Goal: Task Accomplishment & Management: Manage account settings

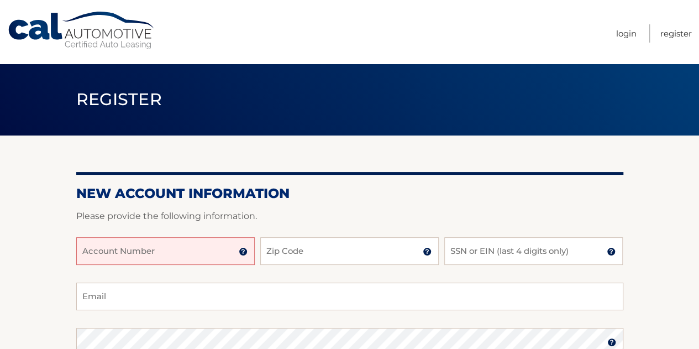
click at [183, 244] on input "Account Number" at bounding box center [165, 251] width 179 height 28
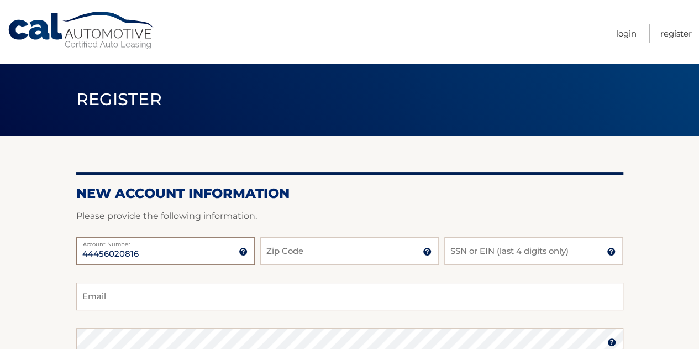
type input "44456020816"
type input "07079"
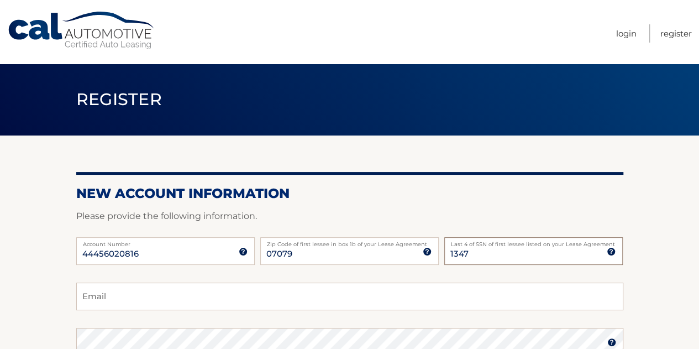
type input "1347"
type input "stevencohen19@gmail.com"
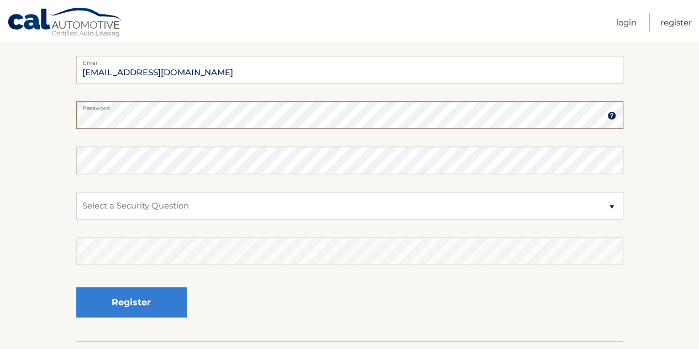
scroll to position [225, 0]
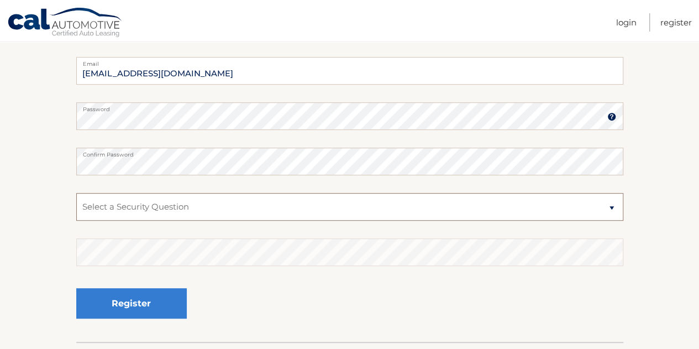
click at [526, 211] on select "Select a Security Question What was the name of your elementary school? What is…" at bounding box center [349, 207] width 547 height 28
select select "2"
click at [76, 193] on select "Select a Security Question What was the name of your elementary school? What is…" at bounding box center [349, 207] width 547 height 28
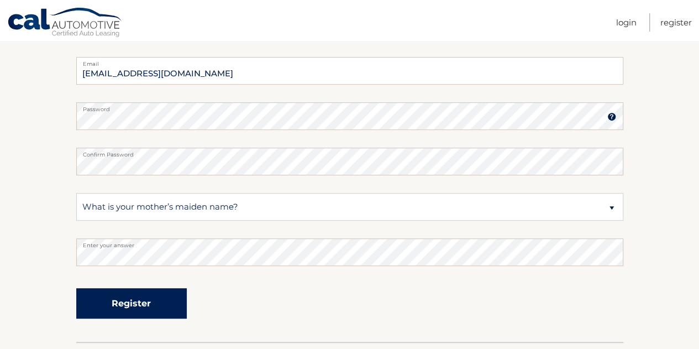
click at [156, 298] on button "Register" at bounding box center [131, 303] width 111 height 30
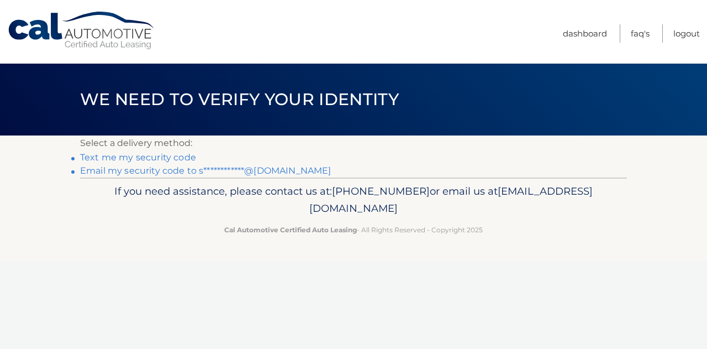
click at [167, 152] on link "Text me my security code" at bounding box center [138, 157] width 116 height 11
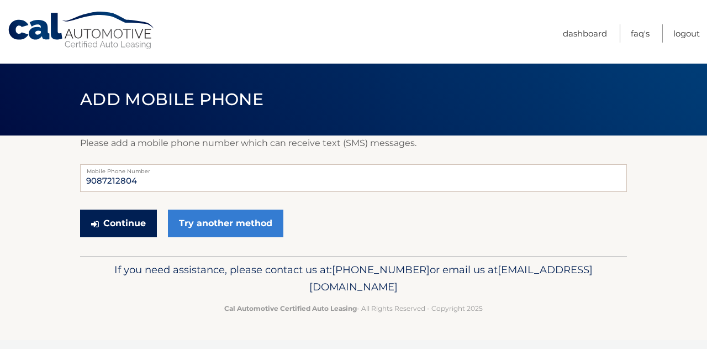
click at [120, 224] on button "Continue" at bounding box center [118, 223] width 77 height 28
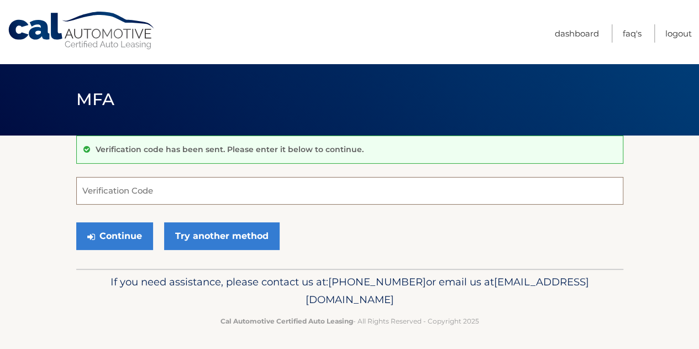
click at [141, 183] on input "Verification Code" at bounding box center [349, 191] width 547 height 28
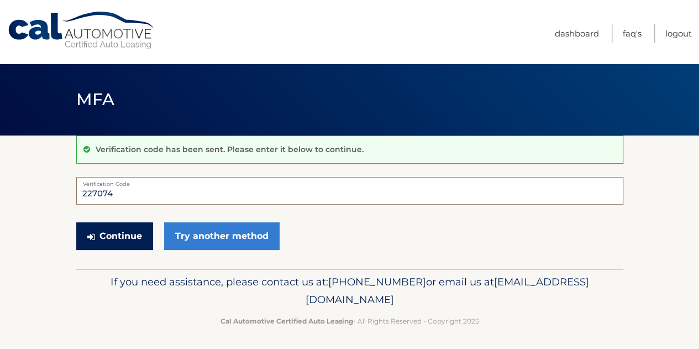
type input "227074"
click at [128, 239] on button "Continue" at bounding box center [114, 236] width 77 height 28
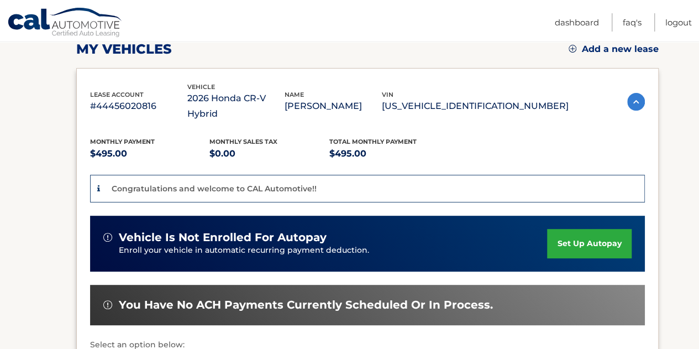
scroll to position [160, 0]
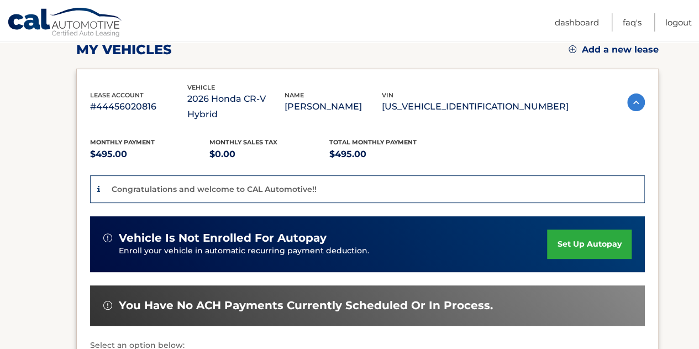
click at [596, 236] on link "set up autopay" at bounding box center [589, 243] width 84 height 29
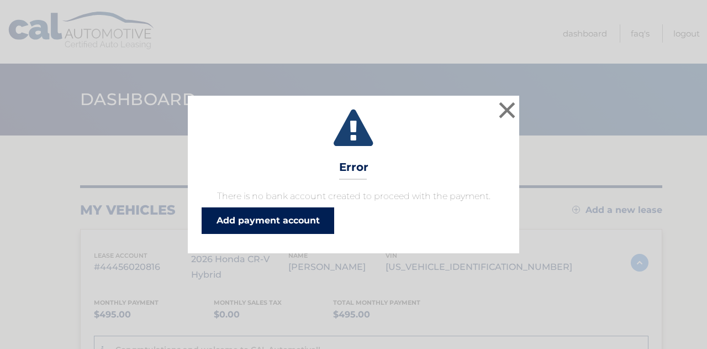
click at [255, 223] on link "Add payment account" at bounding box center [268, 220] width 133 height 27
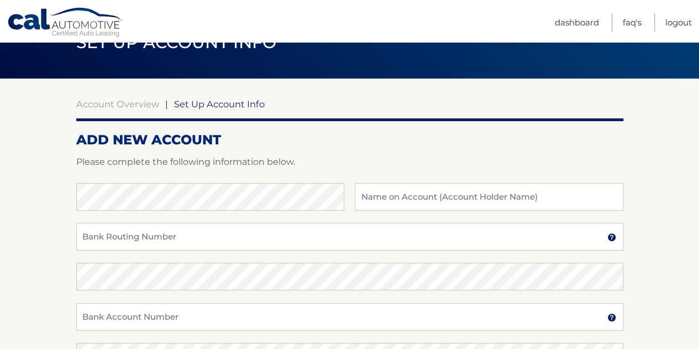
scroll to position [127, 0]
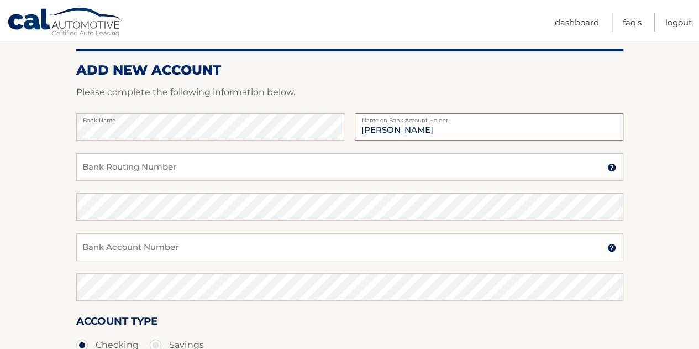
type input "Steven Cohen"
click at [524, 173] on input "Bank Routing Number" at bounding box center [349, 167] width 547 height 28
type input "021202337"
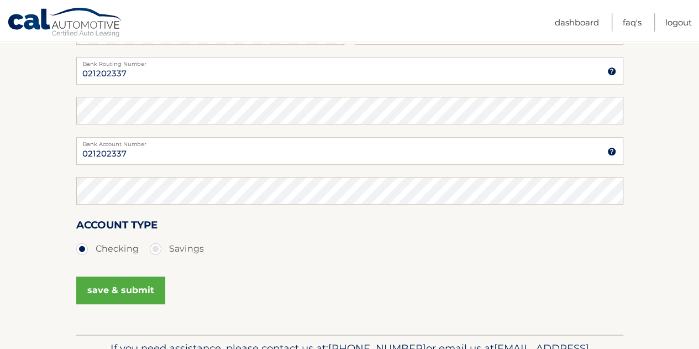
scroll to position [221, 0]
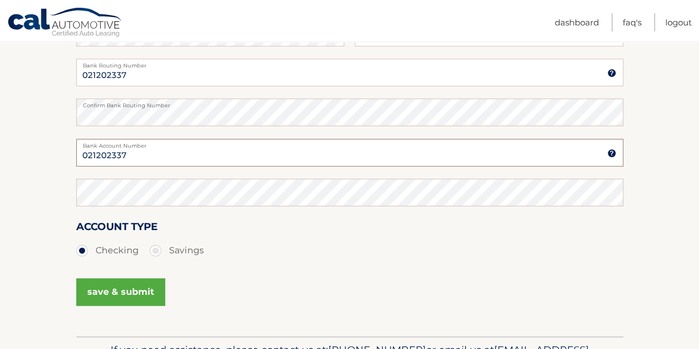
click at [132, 157] on input "021202337" at bounding box center [349, 153] width 547 height 28
drag, startPoint x: 149, startPoint y: 153, endPoint x: 67, endPoint y: 160, distance: 82.6
click at [67, 160] on section "Account Overview | Set Up Account Info ADD NEW ACCOUNT Please complete the foll…" at bounding box center [349, 125] width 699 height 422
type input "937601987"
click at [128, 293] on button "save & submit" at bounding box center [120, 292] width 89 height 28
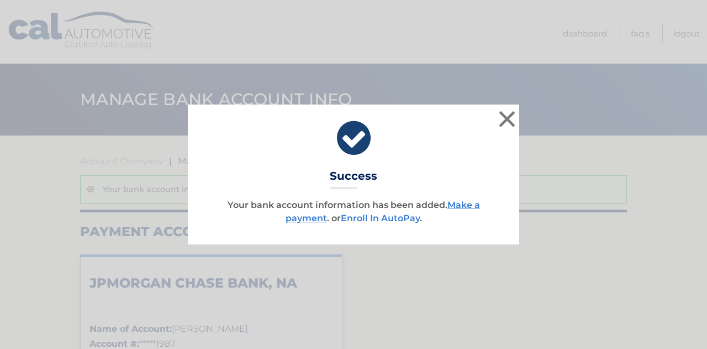
click at [399, 218] on link "Enroll In AutoPay" at bounding box center [380, 218] width 79 height 11
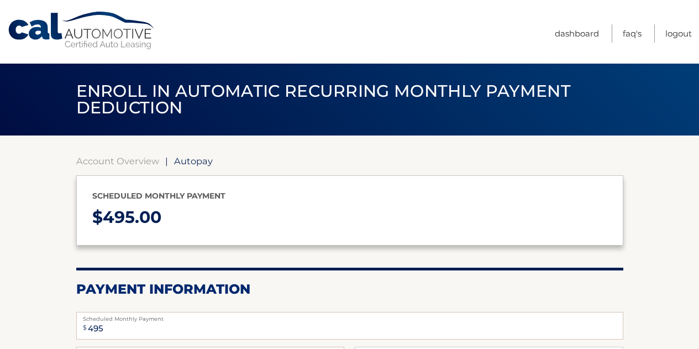
select select "MjVlNmU0ZGEtZjhkOC00ZWEzLTk3Y2QtNjAyNDM5YzYyNDZj"
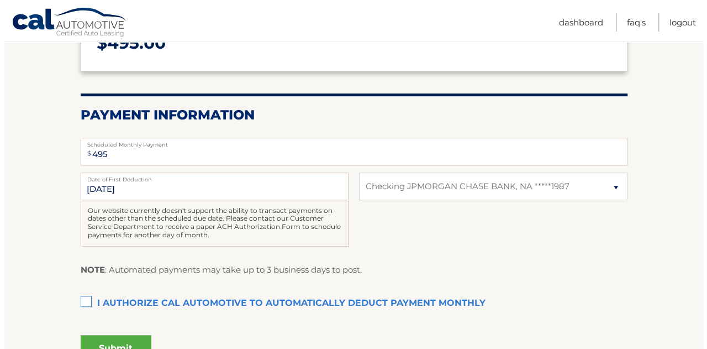
scroll to position [176, 0]
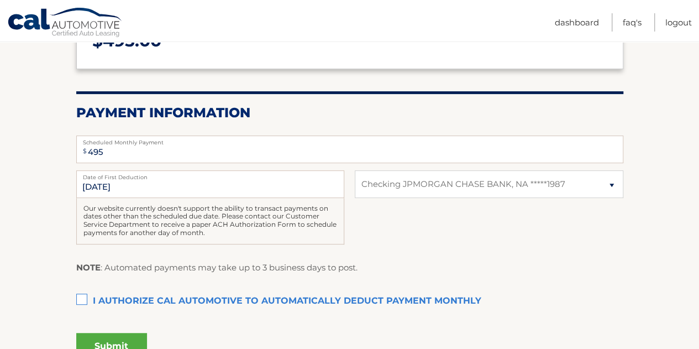
click at [84, 293] on label "I authorize cal automotive to automatically deduct payment monthly This checkbo…" at bounding box center [349, 301] width 547 height 22
click at [0, 0] on input "I authorize cal automotive to automatically deduct payment monthly This checkbo…" at bounding box center [0, 0] width 0 height 0
click at [123, 338] on button "Submit" at bounding box center [111, 346] width 71 height 27
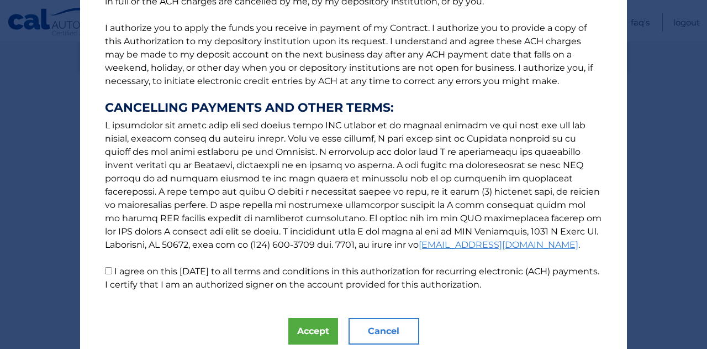
scroll to position [173, 0]
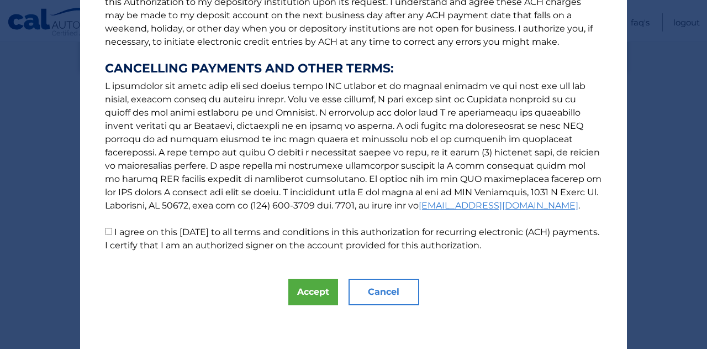
click at [107, 232] on input "I agree on this 09/26/2025 to all terms and conditions in this authorization fo…" at bounding box center [108, 231] width 7 height 7
checkbox input "true"
click at [316, 282] on button "Accept" at bounding box center [313, 292] width 50 height 27
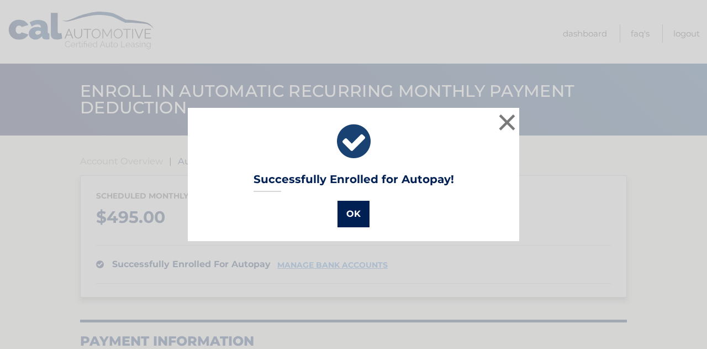
click at [347, 222] on button "OK" at bounding box center [354, 214] width 32 height 27
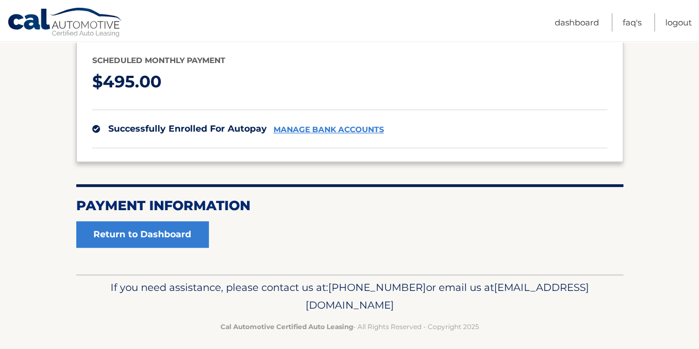
scroll to position [137, 0]
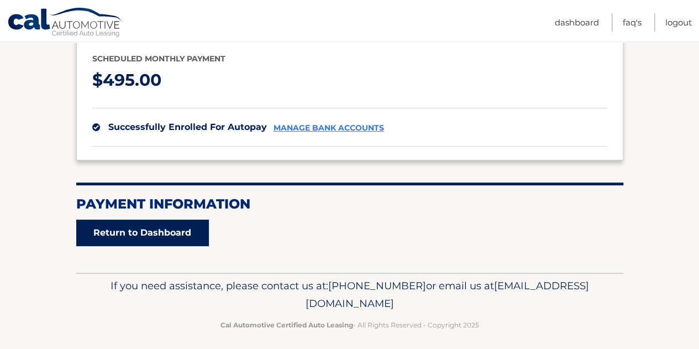
click at [151, 228] on link "Return to Dashboard" at bounding box center [142, 232] width 133 height 27
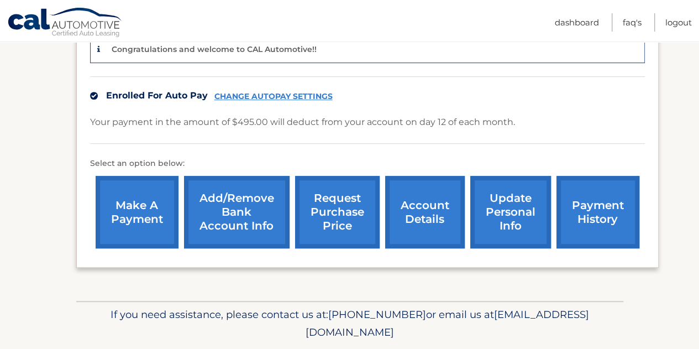
scroll to position [318, 0]
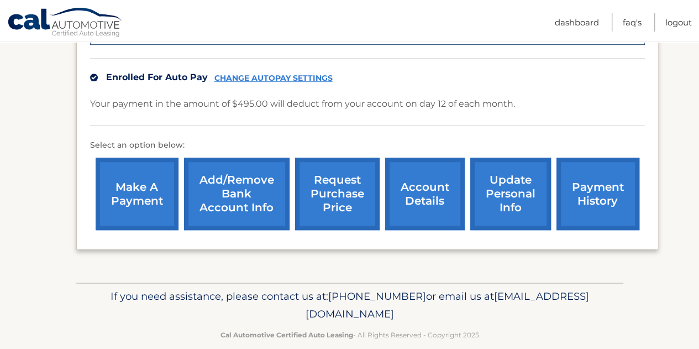
click at [417, 174] on link "account details" at bounding box center [425, 194] width 80 height 72
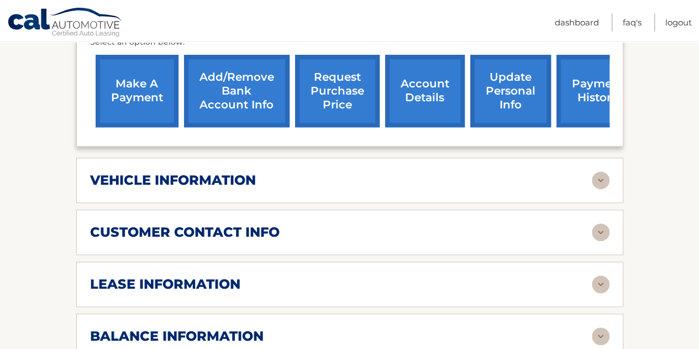
scroll to position [436, 0]
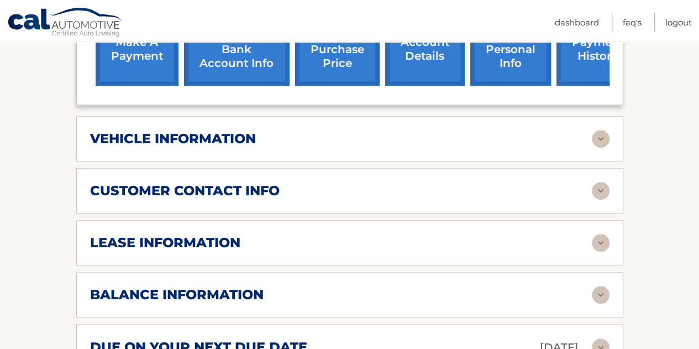
click at [597, 185] on img at bounding box center [601, 191] width 18 height 18
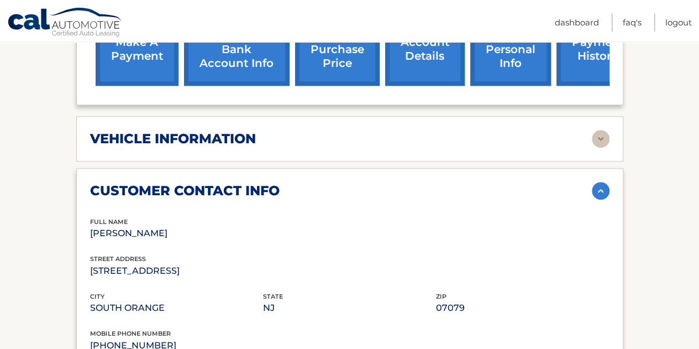
click at [597, 185] on img at bounding box center [601, 191] width 18 height 18
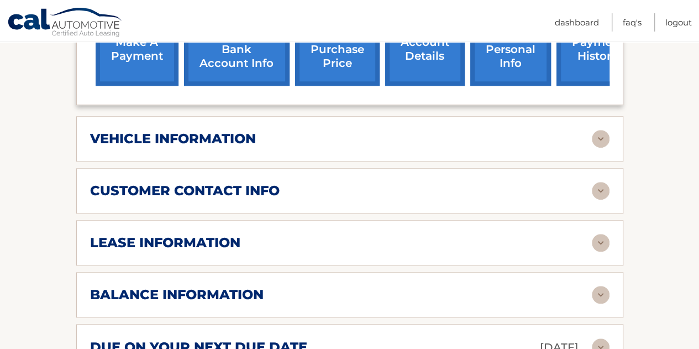
click at [605, 234] on img at bounding box center [601, 243] width 18 height 18
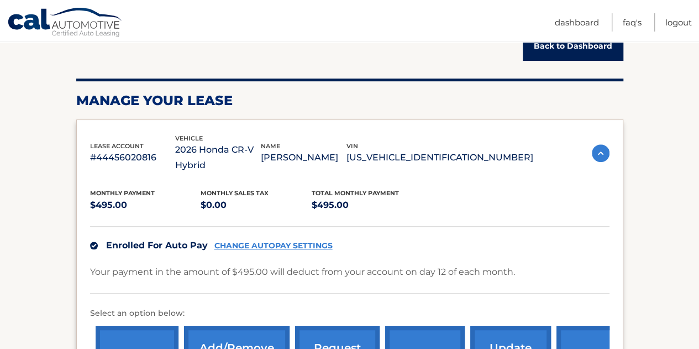
scroll to position [0, 0]
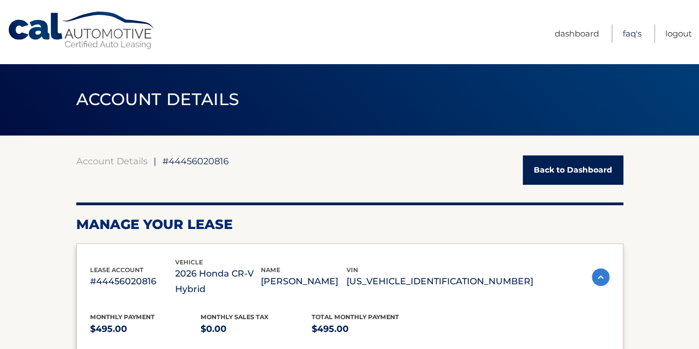
click at [629, 36] on link "FAQ's" at bounding box center [632, 33] width 19 height 18
